Goal: Task Accomplishment & Management: Manage account settings

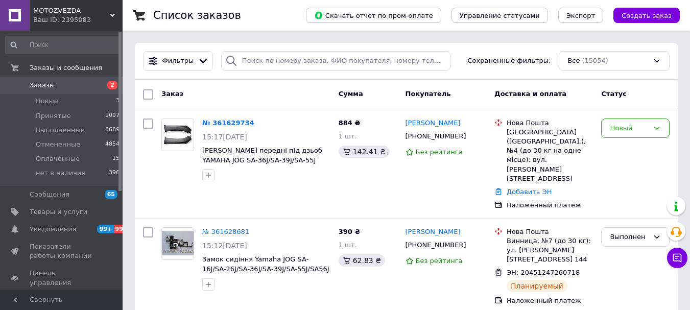
click at [32, 86] on span "Заказы" at bounding box center [42, 85] width 25 height 9
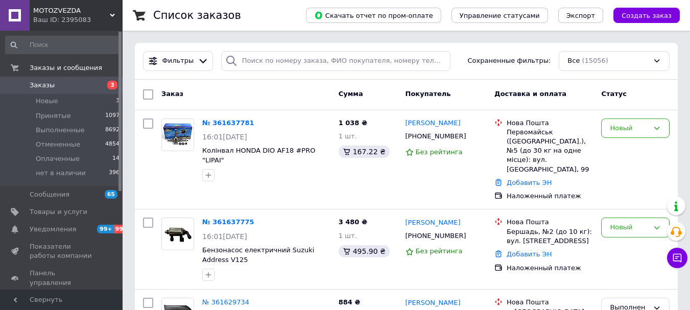
click at [46, 85] on span "Заказы" at bounding box center [42, 85] width 25 height 9
